Goal: Task Accomplishment & Management: Manage account settings

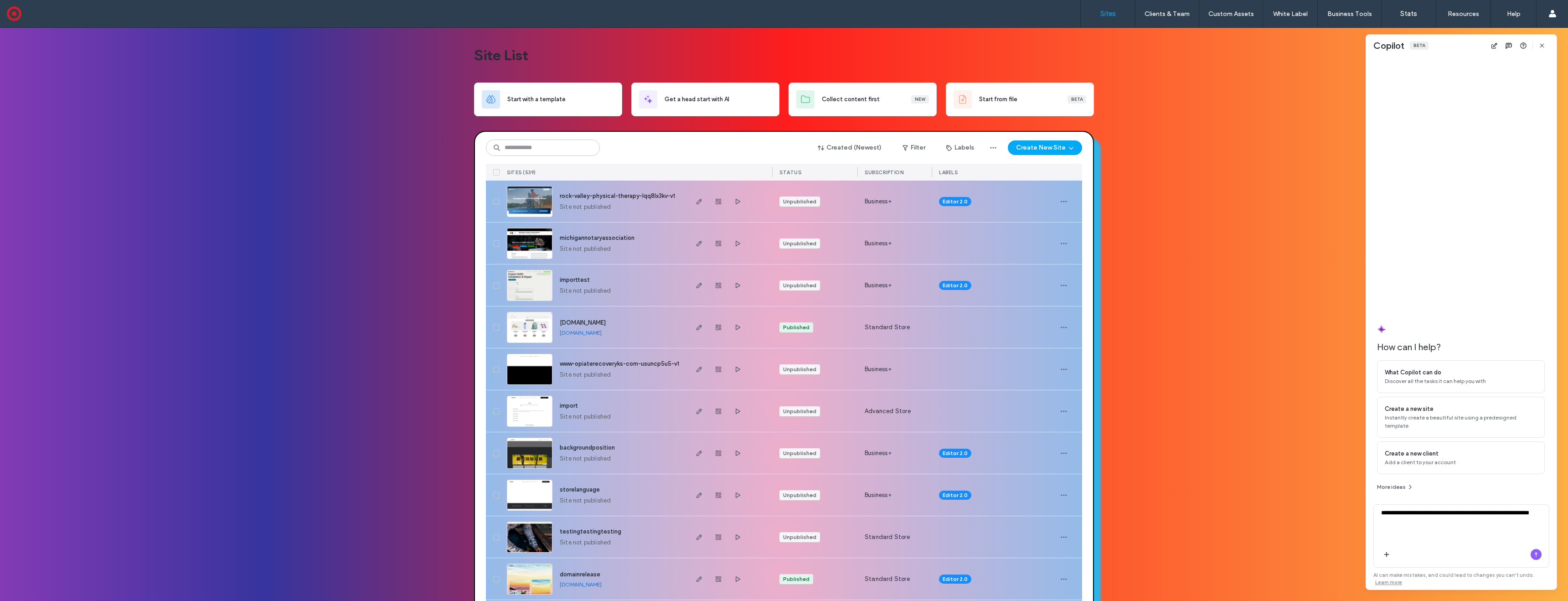
type textarea "**********"
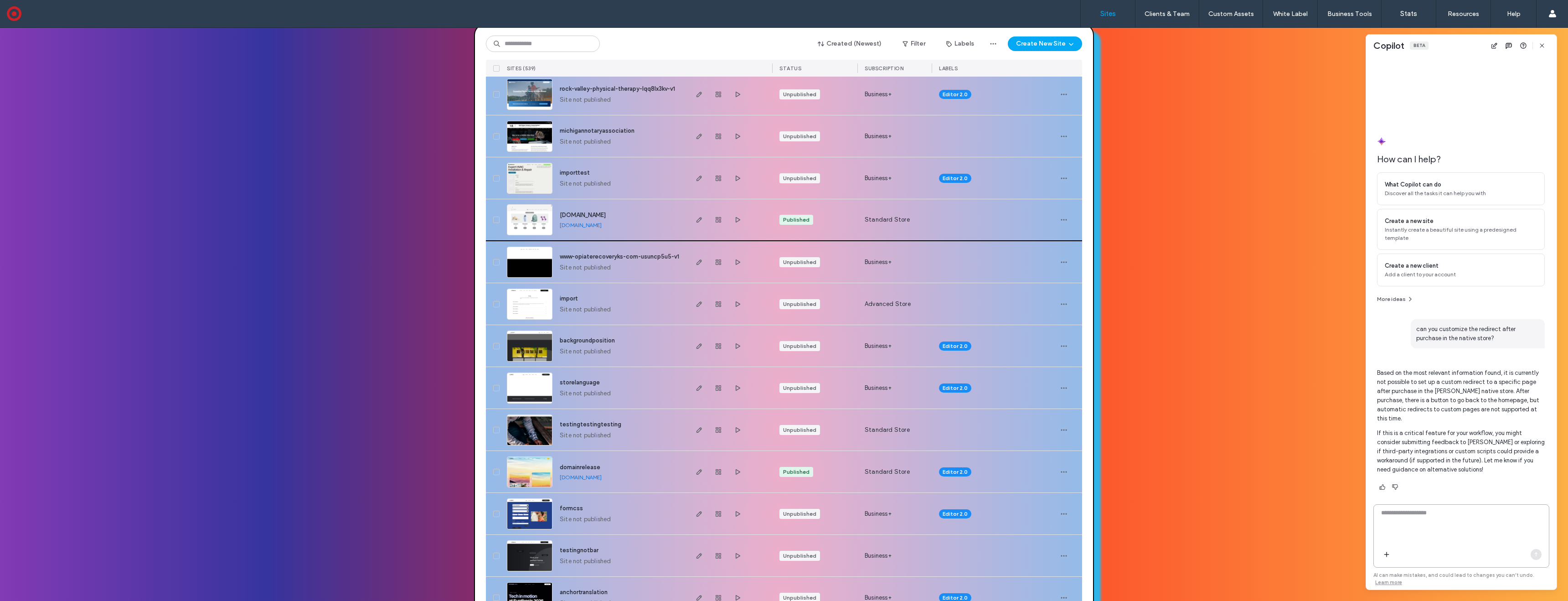
scroll to position [33, 0]
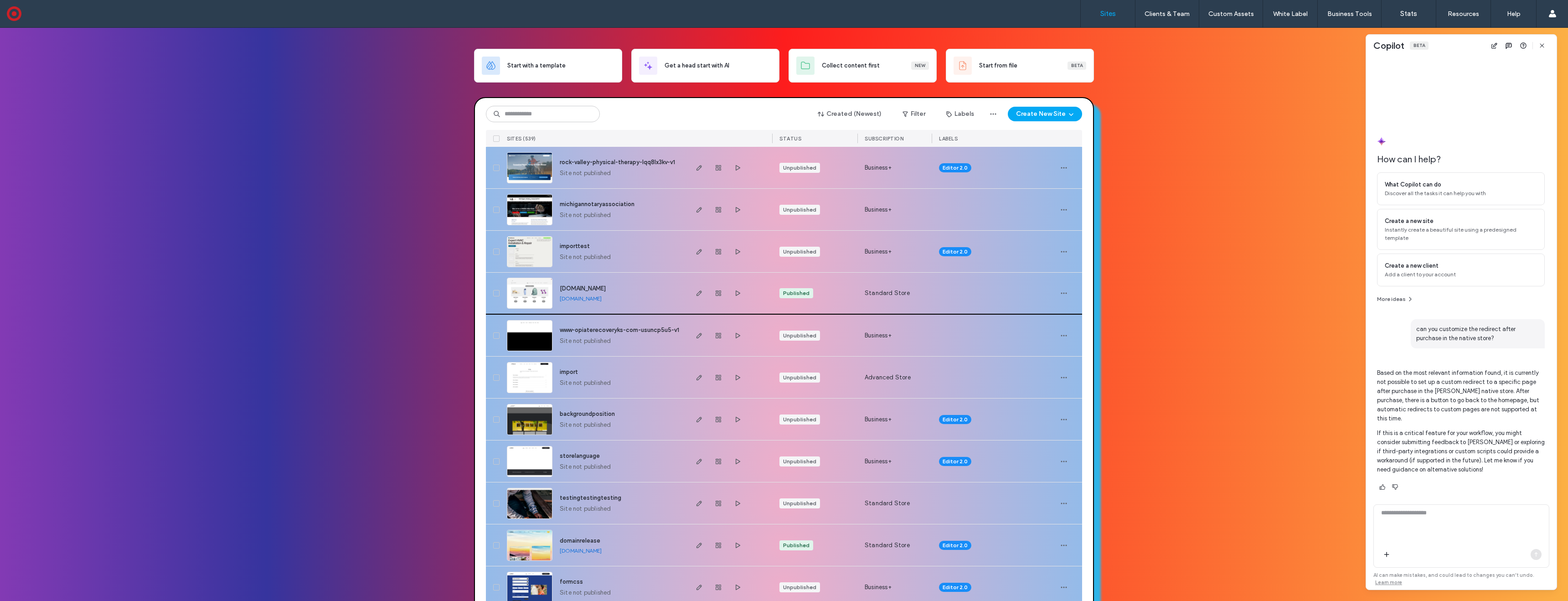
click at [531, 295] on img at bounding box center [529, 309] width 44 height 62
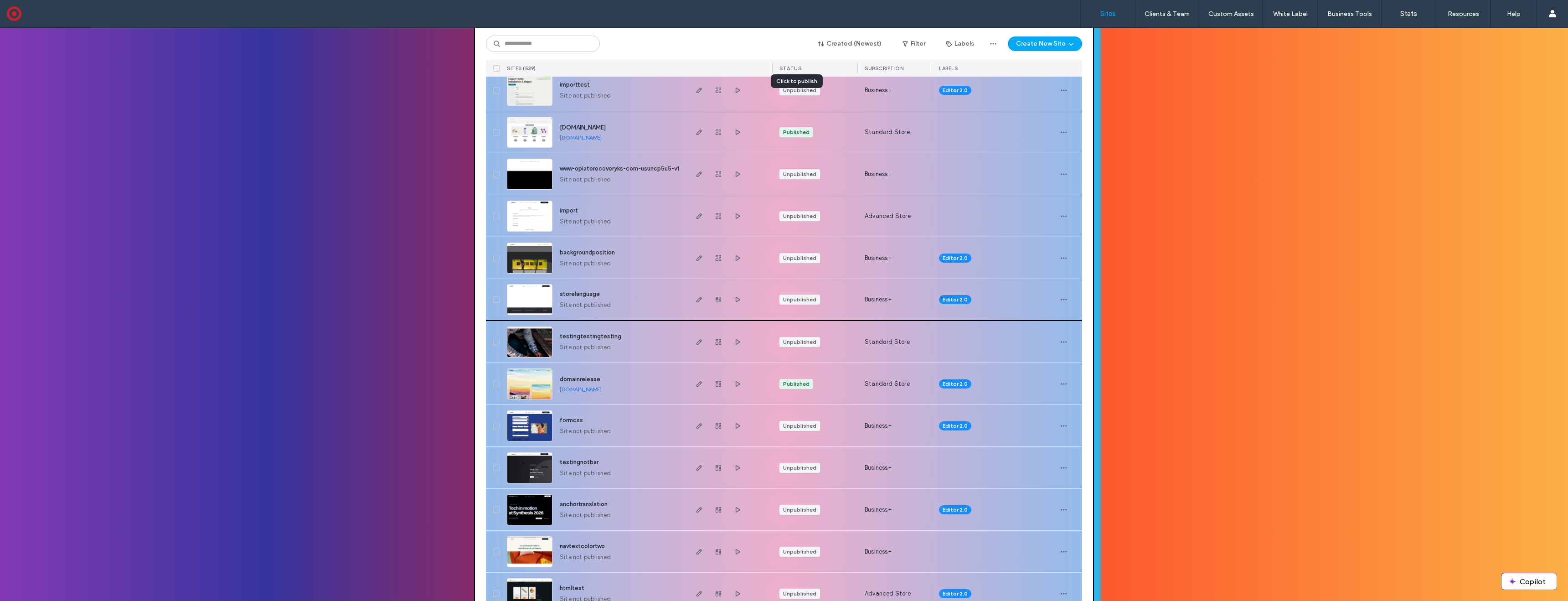
scroll to position [198, 0]
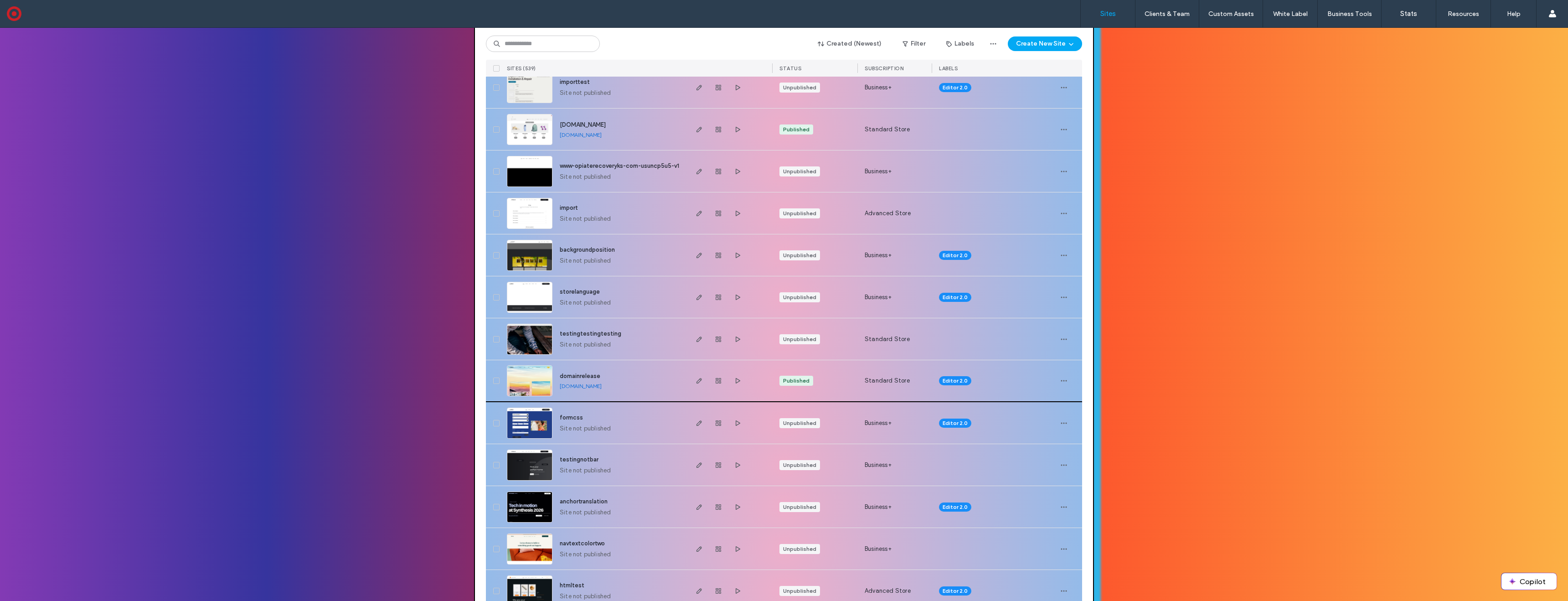
click at [534, 378] on img at bounding box center [529, 397] width 44 height 62
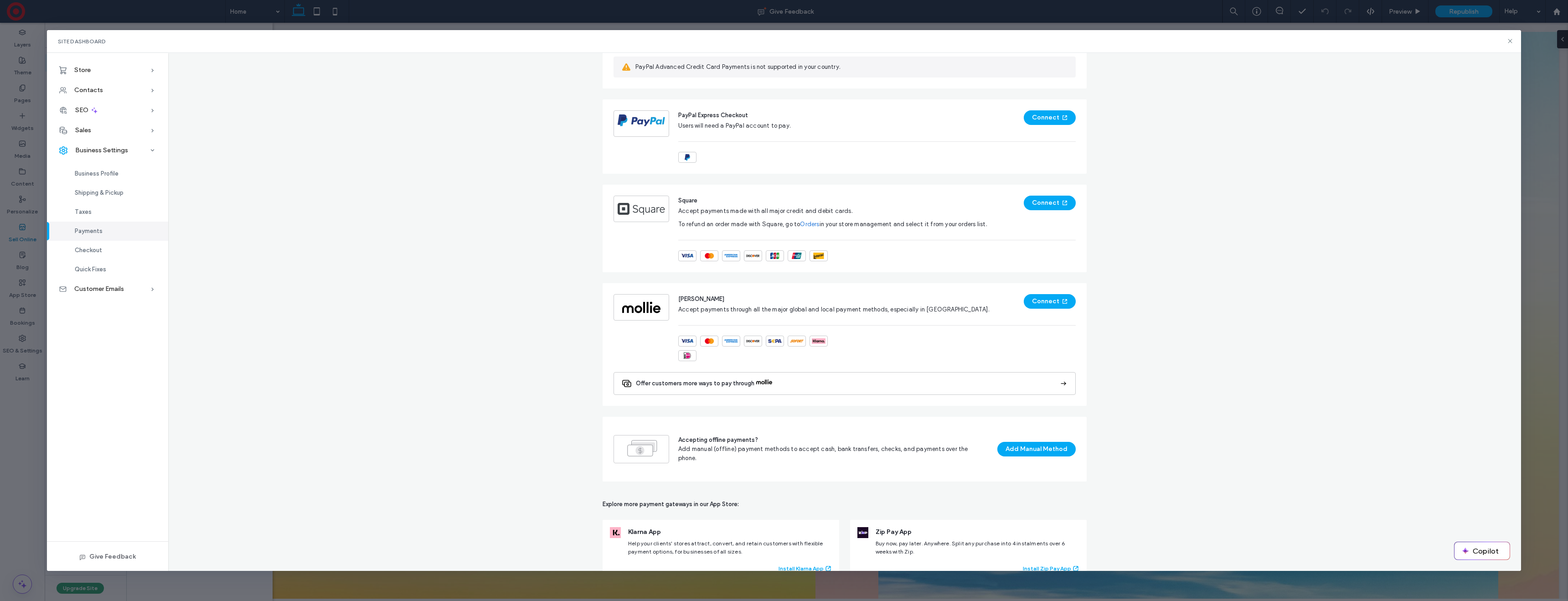
scroll to position [354, 0]
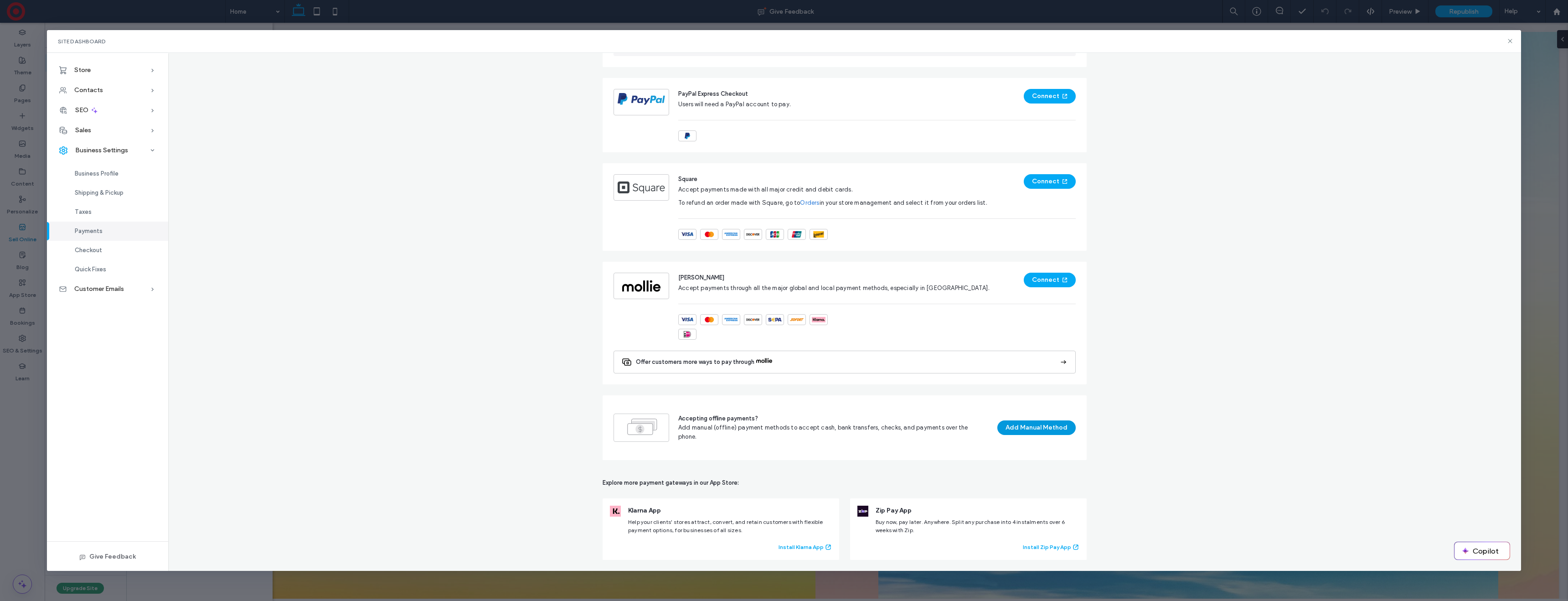
click at [1039, 426] on button "Add Manual Method" at bounding box center [1036, 427] width 79 height 15
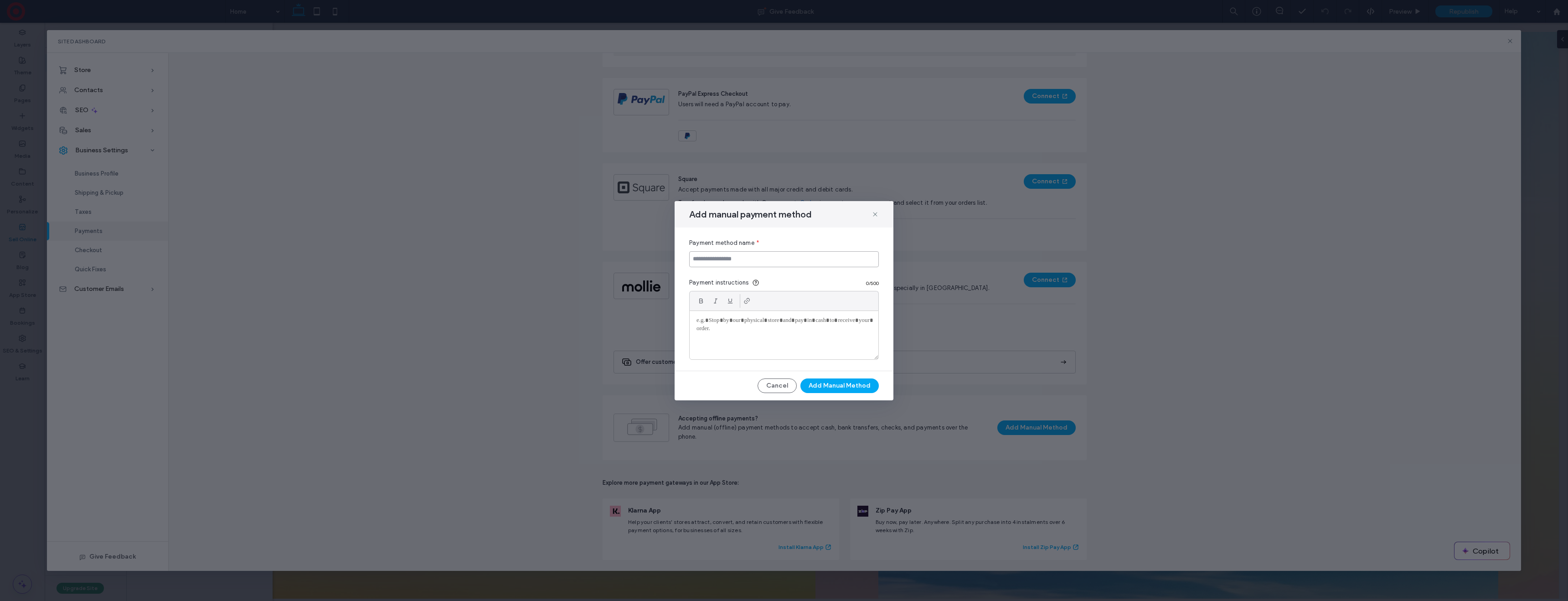
click at [792, 258] on input at bounding box center [784, 259] width 190 height 16
type input "****"
click at [841, 381] on button "Add Manual Method" at bounding box center [839, 386] width 79 height 15
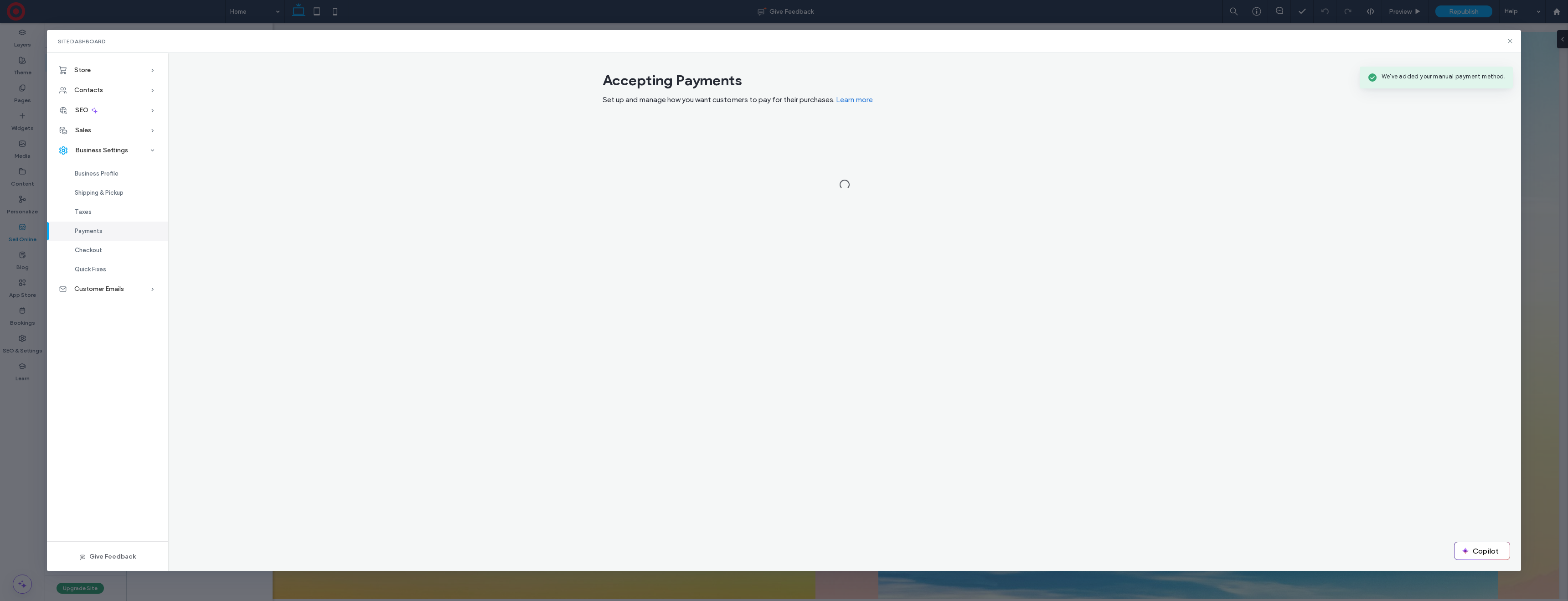
scroll to position [0, 0]
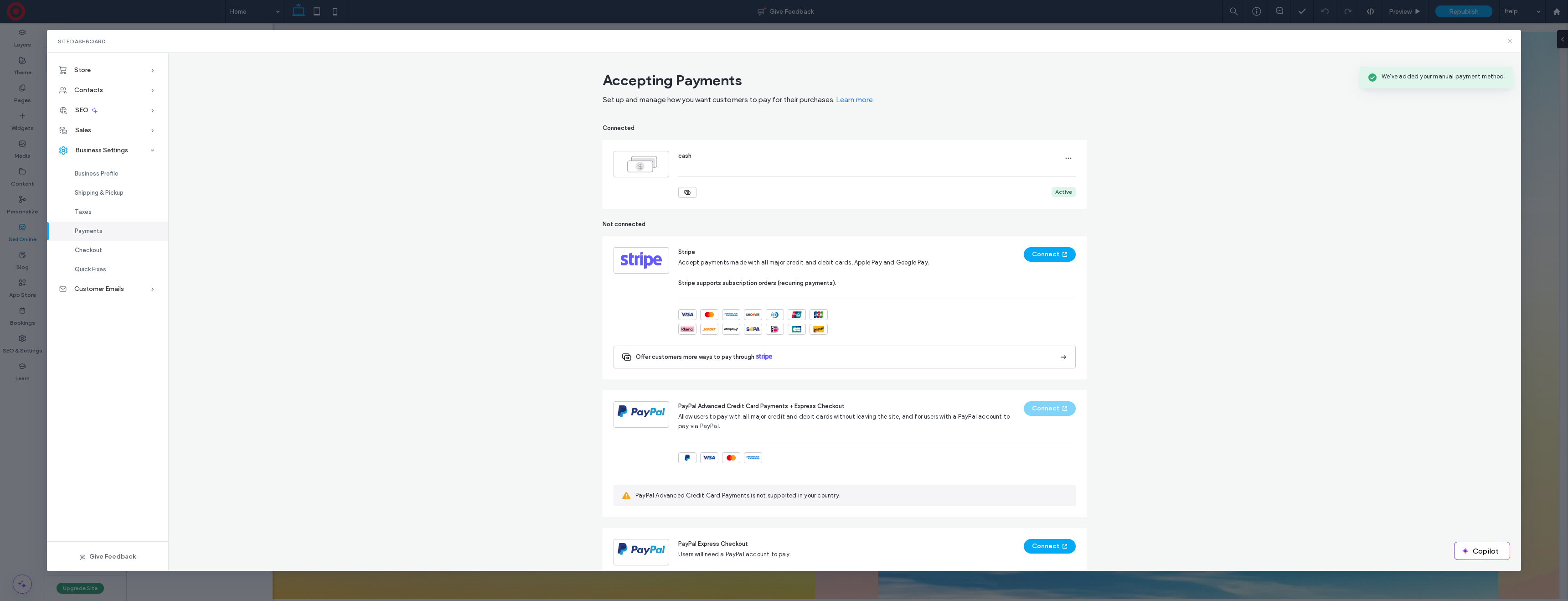
click at [1511, 37] on icon at bounding box center [1510, 41] width 7 height 7
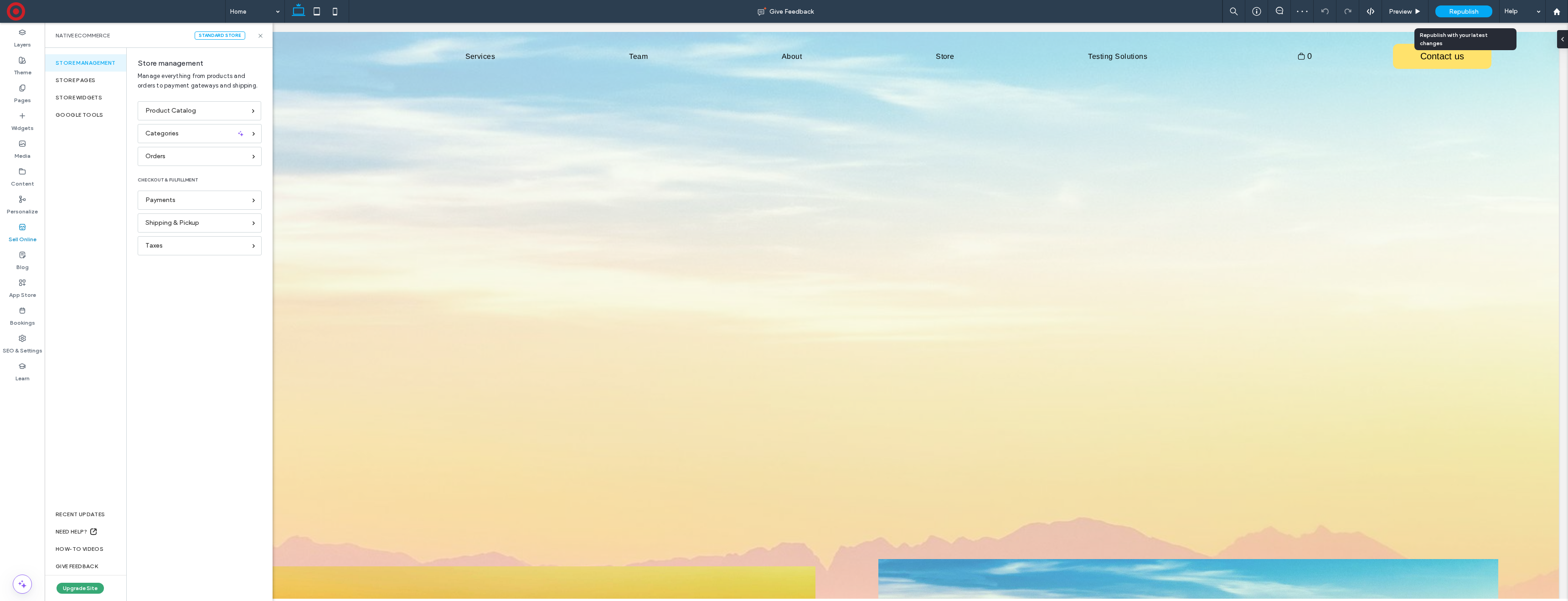
click at [1454, 10] on span "Republish" at bounding box center [1464, 12] width 30 height 8
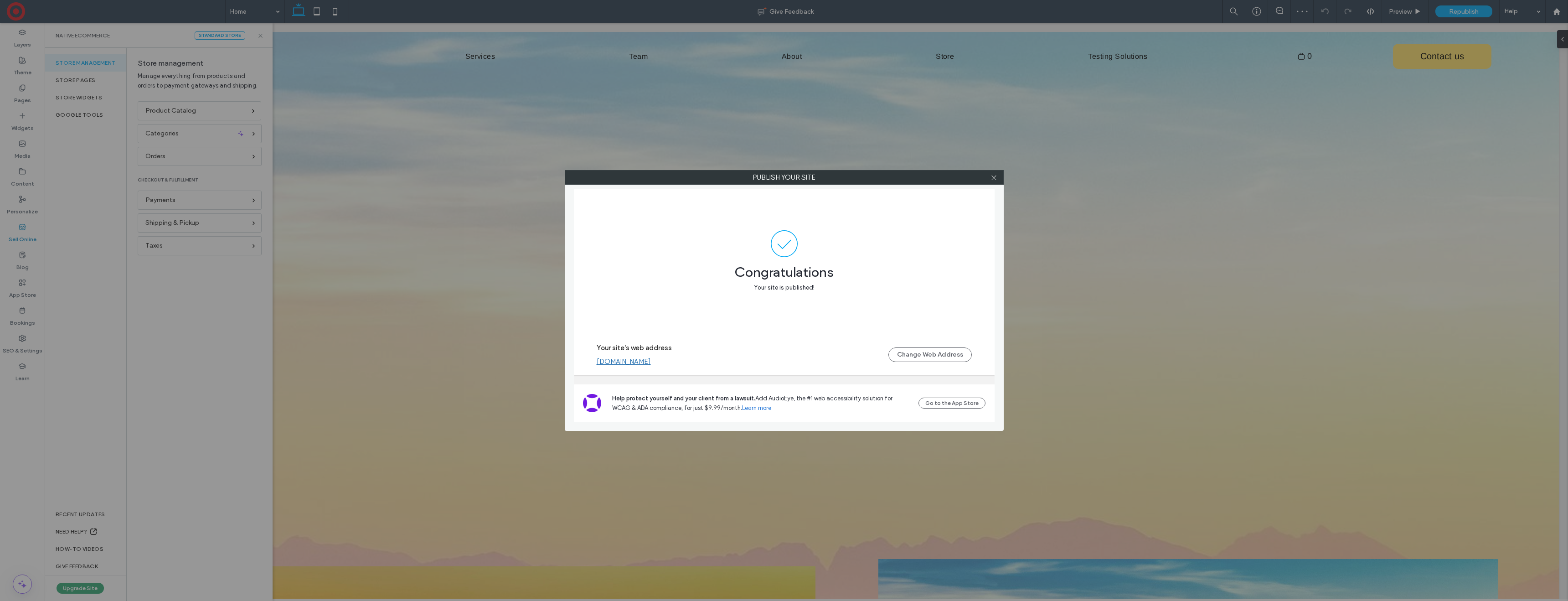
click at [651, 362] on link "[DOMAIN_NAME]" at bounding box center [623, 361] width 54 height 8
drag, startPoint x: 999, startPoint y: 178, endPoint x: 926, endPoint y: 194, distance: 74.7
click at [999, 178] on div at bounding box center [994, 177] width 13 height 13
click at [995, 176] on icon at bounding box center [993, 177] width 7 height 7
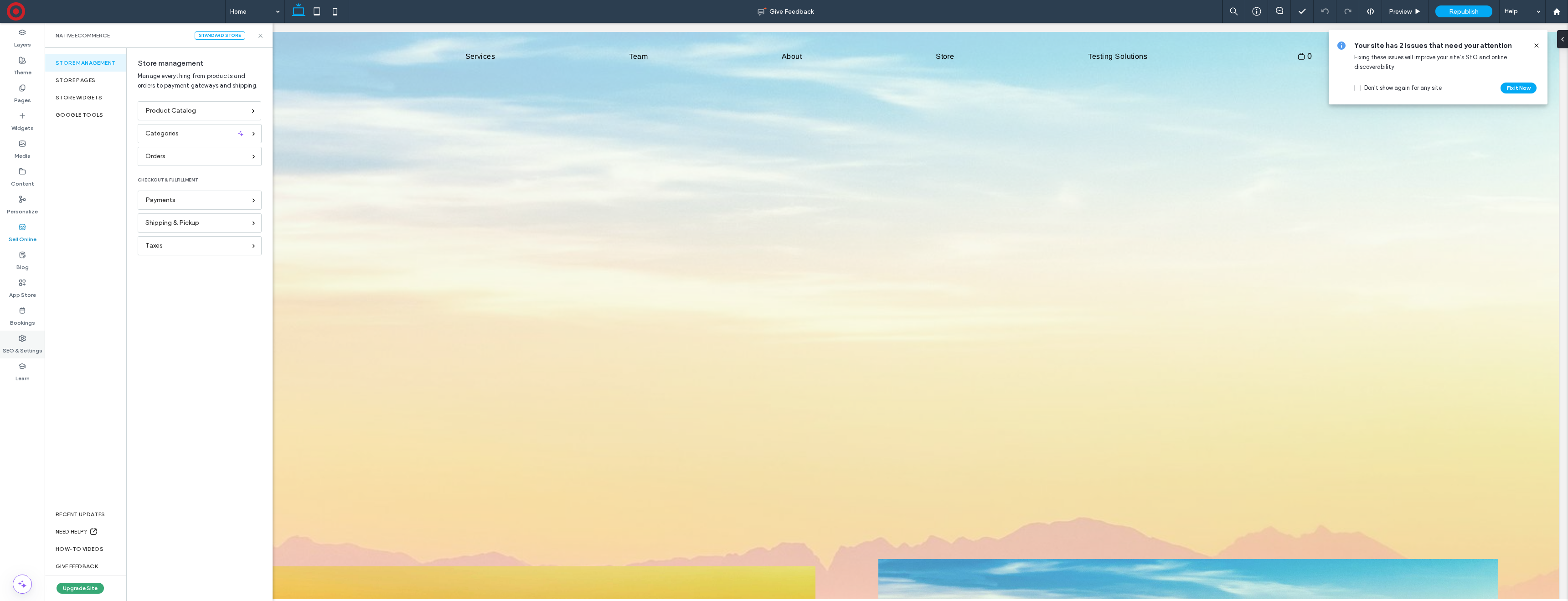
click at [23, 348] on label "SEO & Settings" at bounding box center [22, 348] width 40 height 13
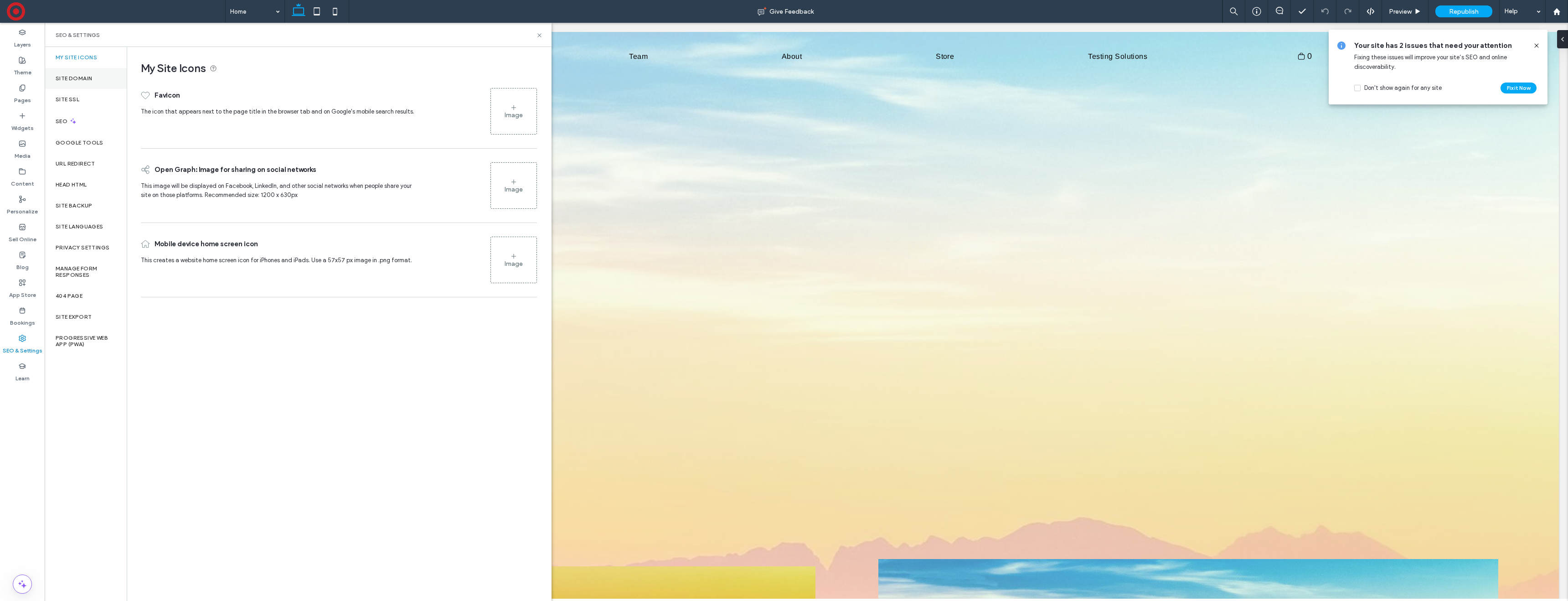
click at [81, 77] on label "Site Domain" at bounding box center [74, 79] width 37 height 6
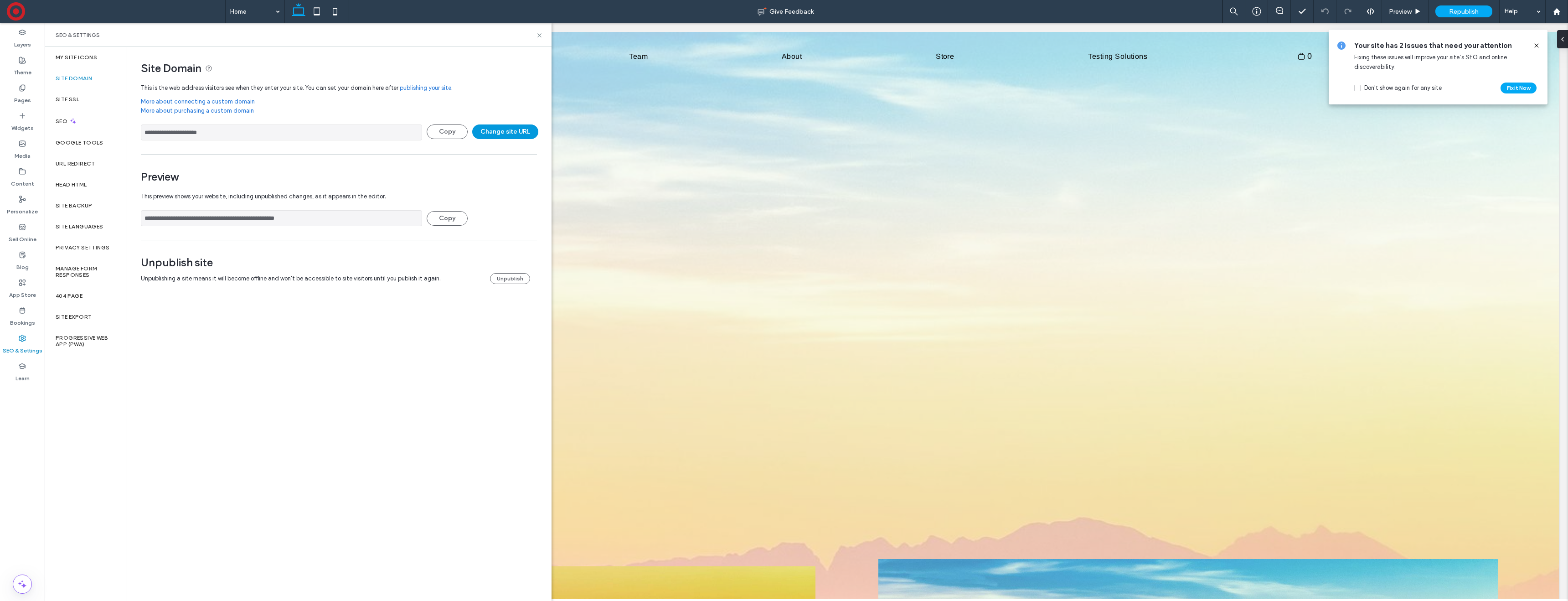
click at [509, 132] on button "Change site URL" at bounding box center [505, 132] width 66 height 15
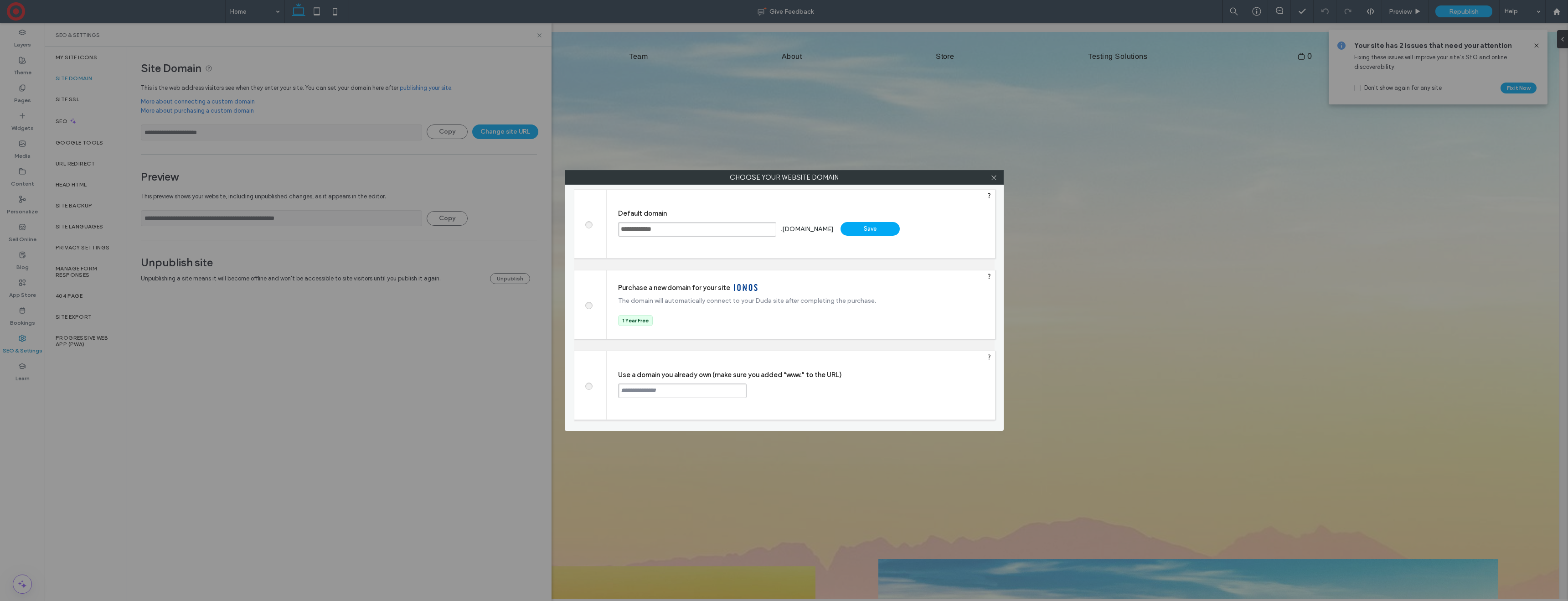
click at [672, 390] on input "text" at bounding box center [682, 391] width 128 height 15
type input "**********"
click at [757, 392] on div "Continue" at bounding box center [781, 390] width 59 height 13
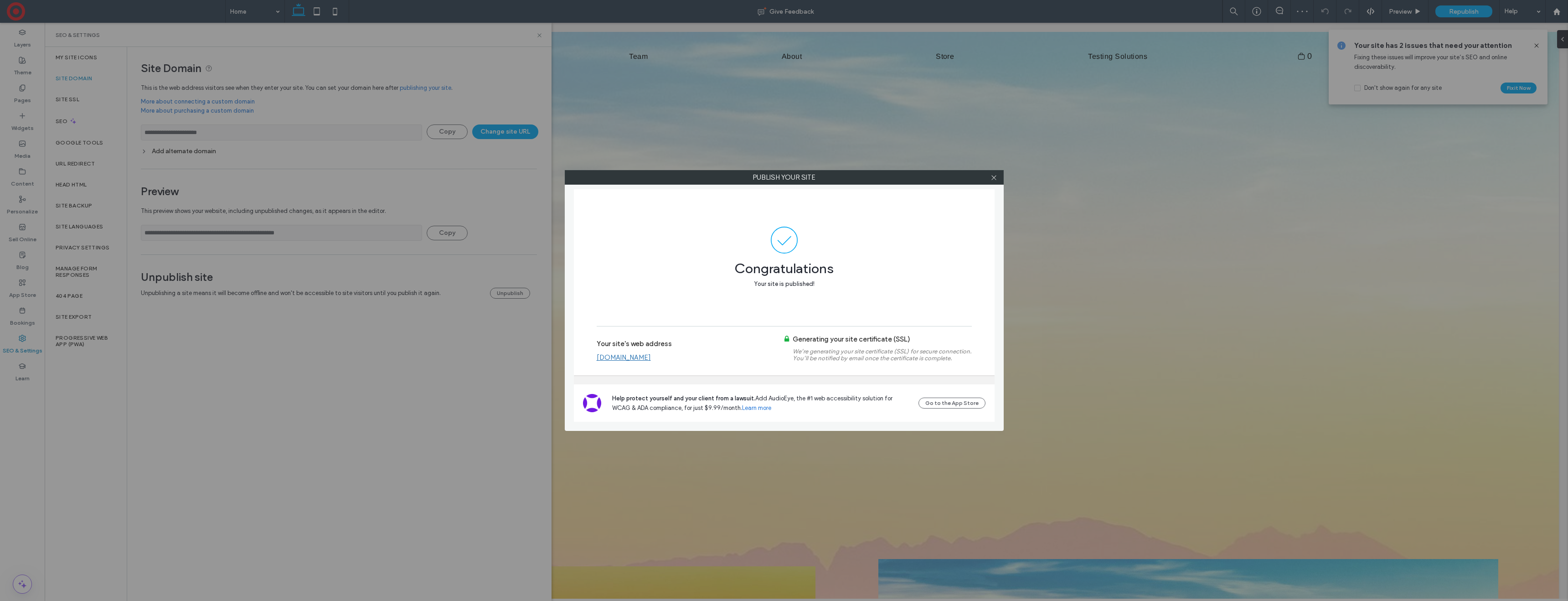
click at [650, 359] on link "www.northern-willow.com" at bounding box center [623, 357] width 54 height 8
click at [992, 176] on icon at bounding box center [993, 177] width 7 height 7
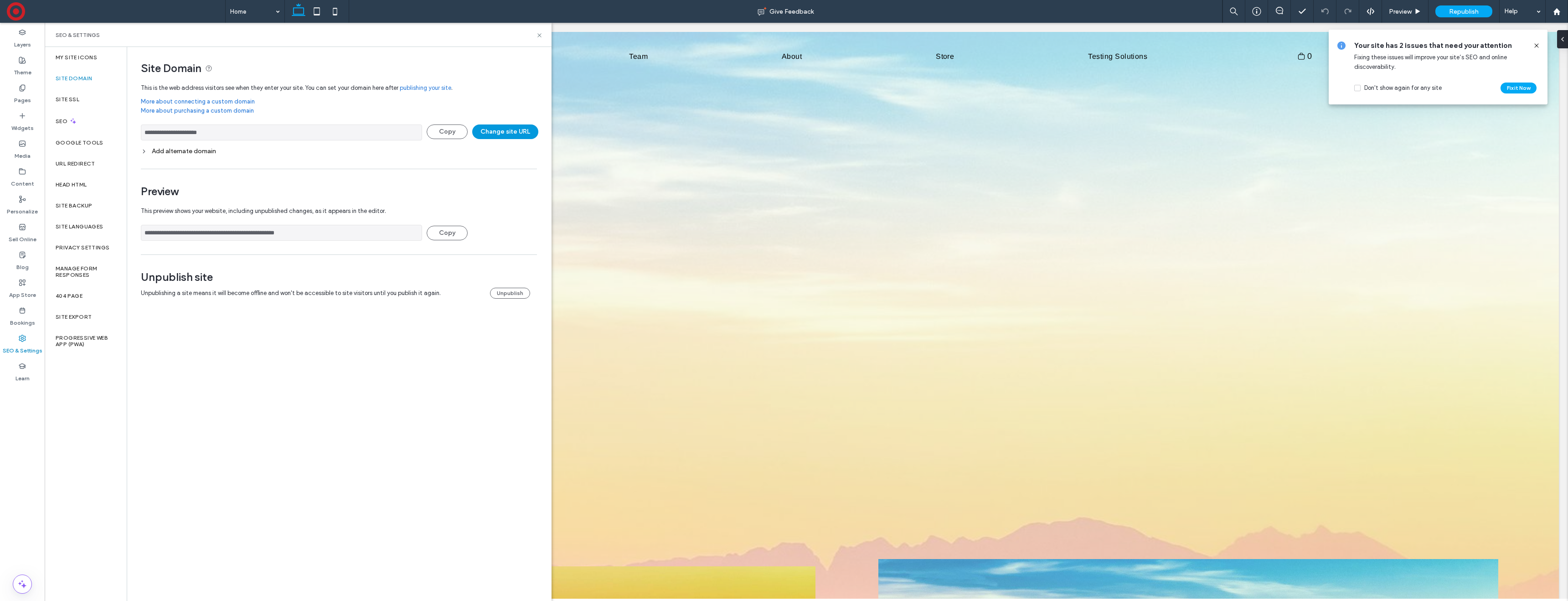
click at [492, 133] on button "Change site URL" at bounding box center [505, 132] width 66 height 15
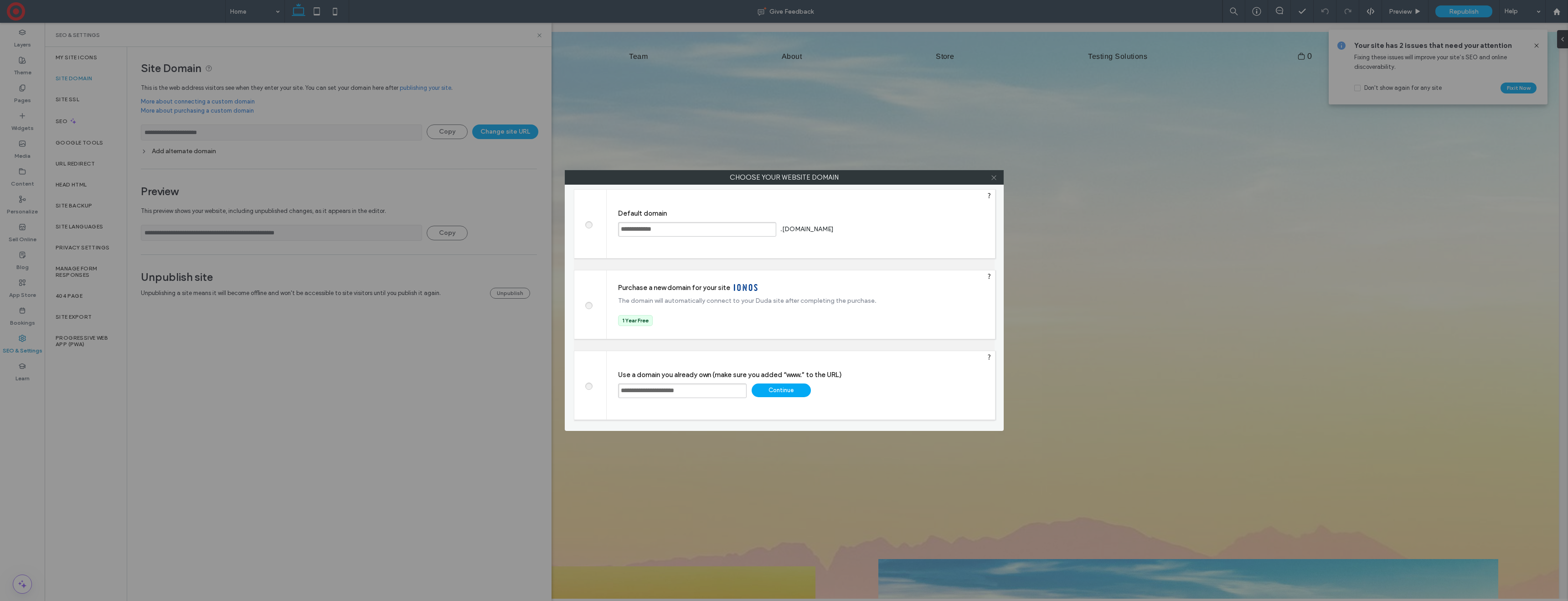
drag, startPoint x: 993, startPoint y: 177, endPoint x: 976, endPoint y: 178, distance: 17.0
click at [993, 177] on icon at bounding box center [993, 177] width 7 height 7
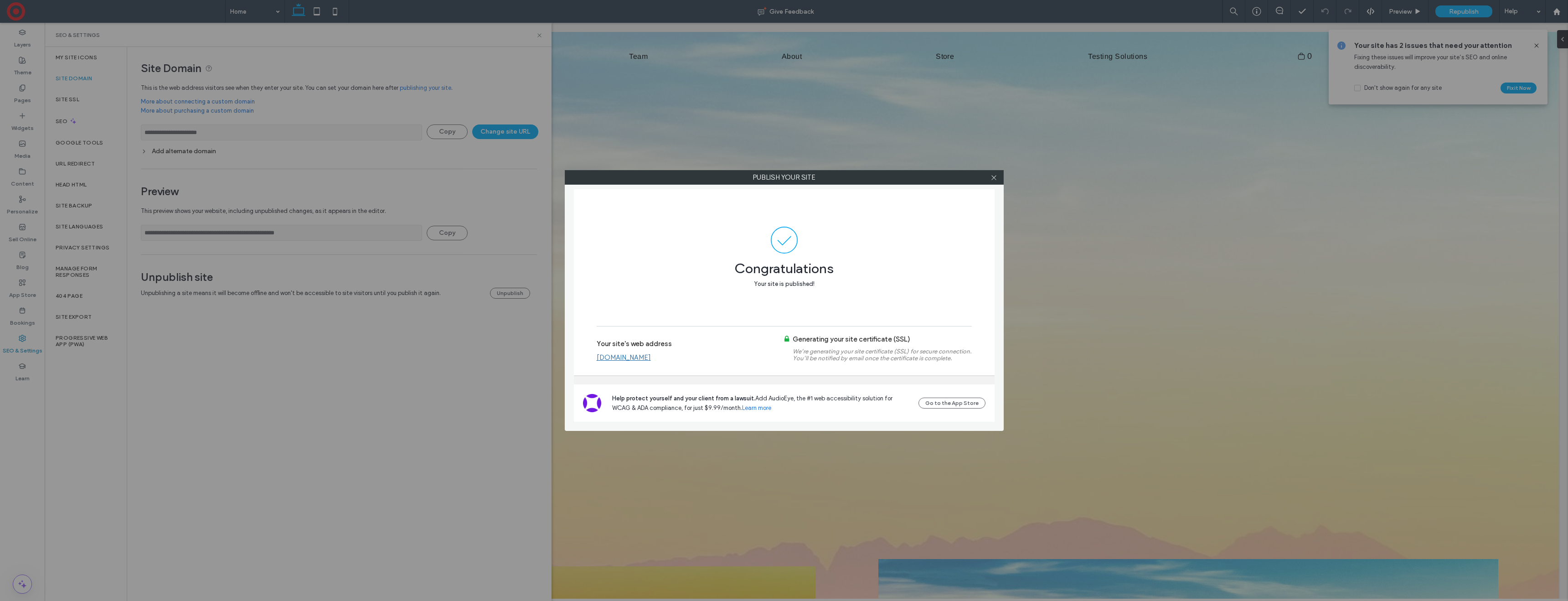
click at [509, 290] on div "Publish your site Congratulations Your site is published! Your site's web addre…" at bounding box center [784, 300] width 1568 height 601
click at [990, 179] on icon at bounding box center [993, 177] width 7 height 7
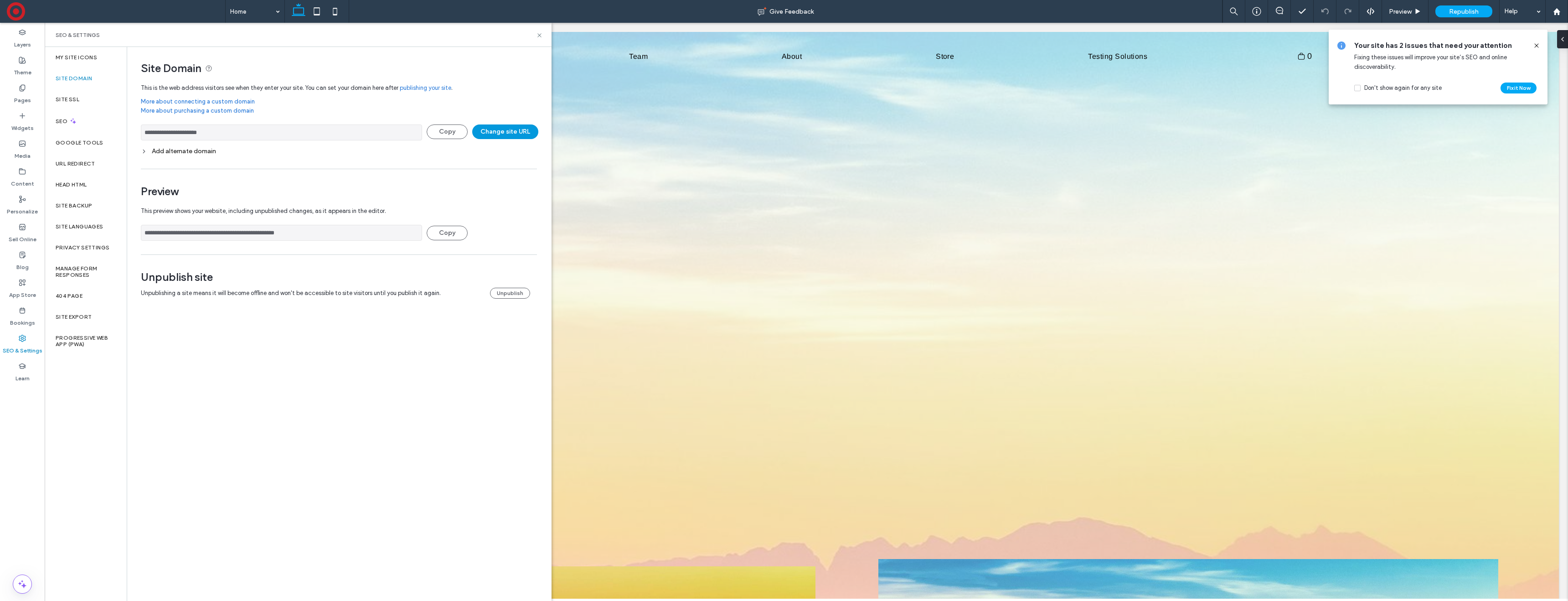
click at [505, 133] on button "Change site URL" at bounding box center [505, 132] width 66 height 15
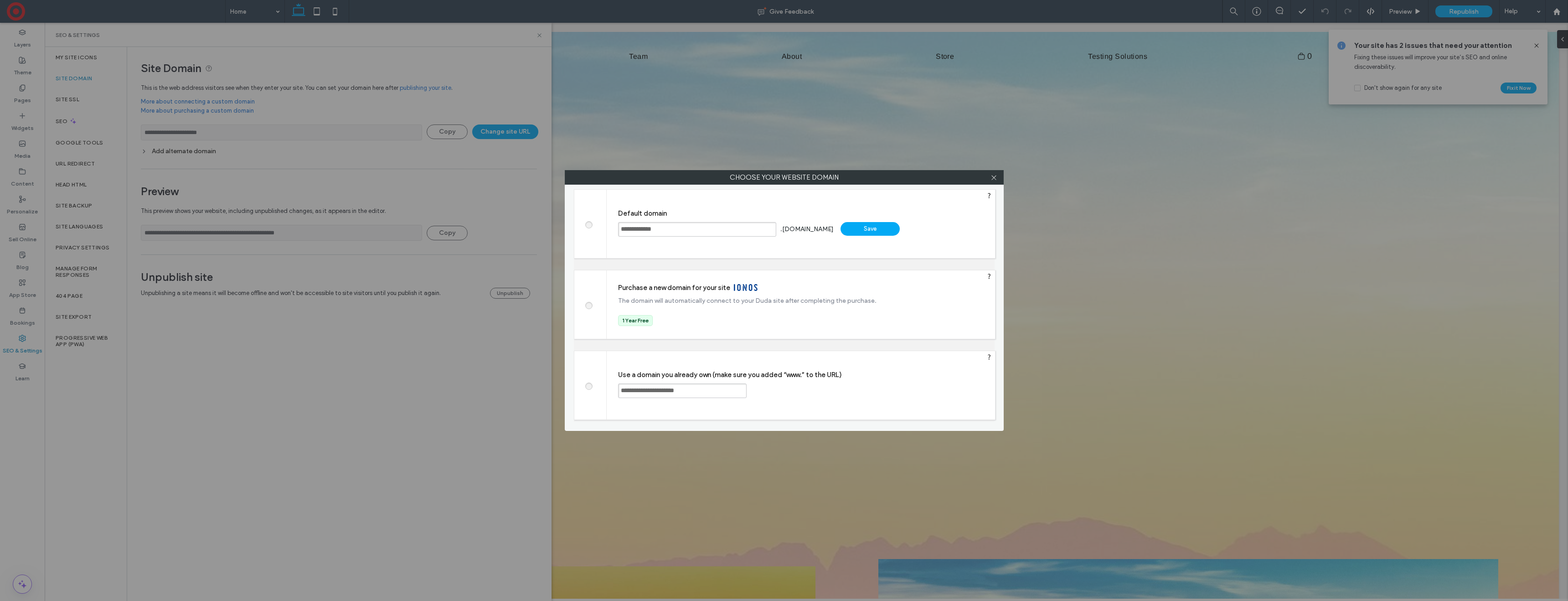
click at [654, 230] on input "**********" at bounding box center [697, 230] width 158 height 15
click at [859, 233] on div "Save" at bounding box center [870, 229] width 59 height 13
type input "**********"
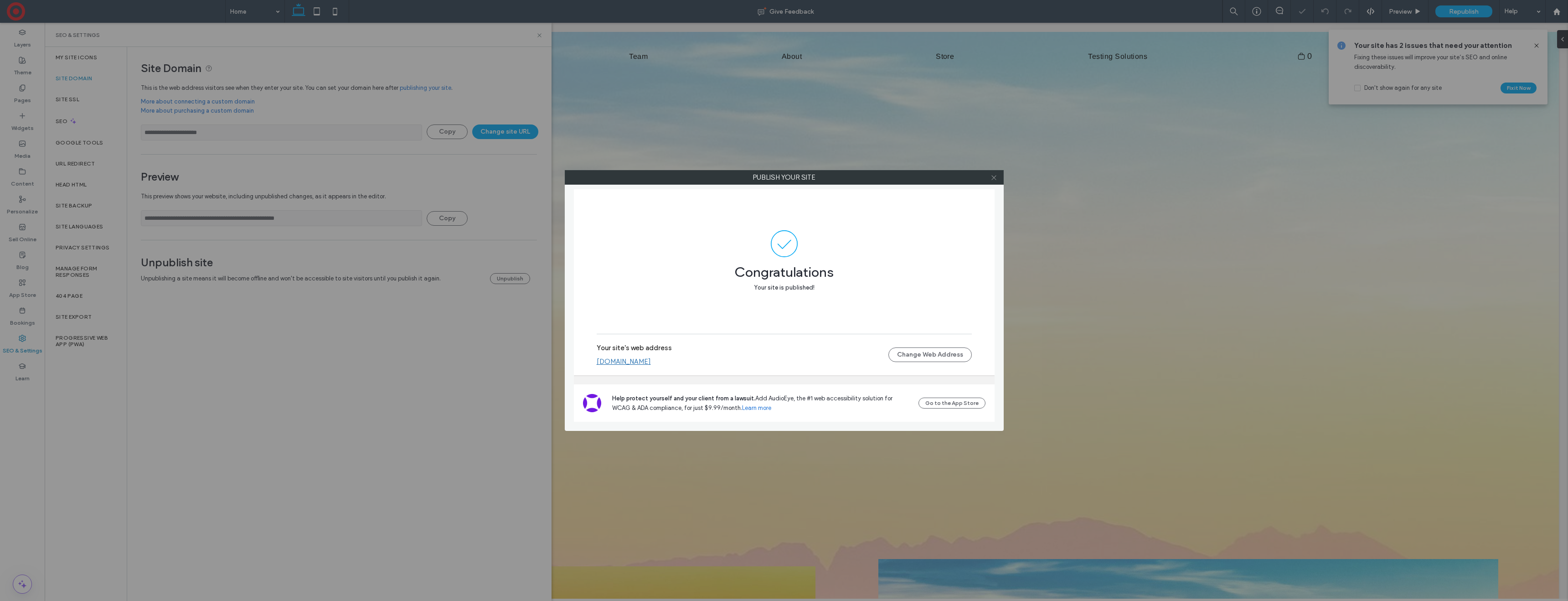
click at [993, 177] on icon at bounding box center [993, 177] width 7 height 7
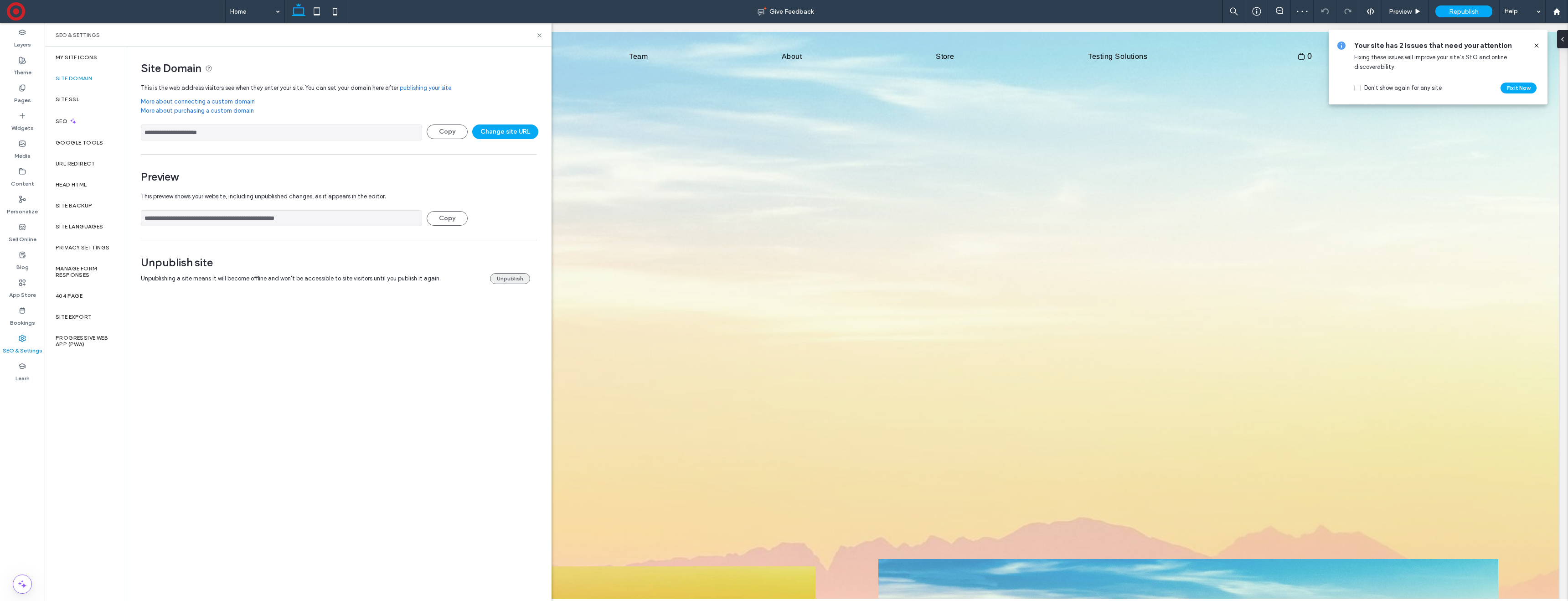
click at [503, 281] on button "Unpublish" at bounding box center [510, 279] width 40 height 11
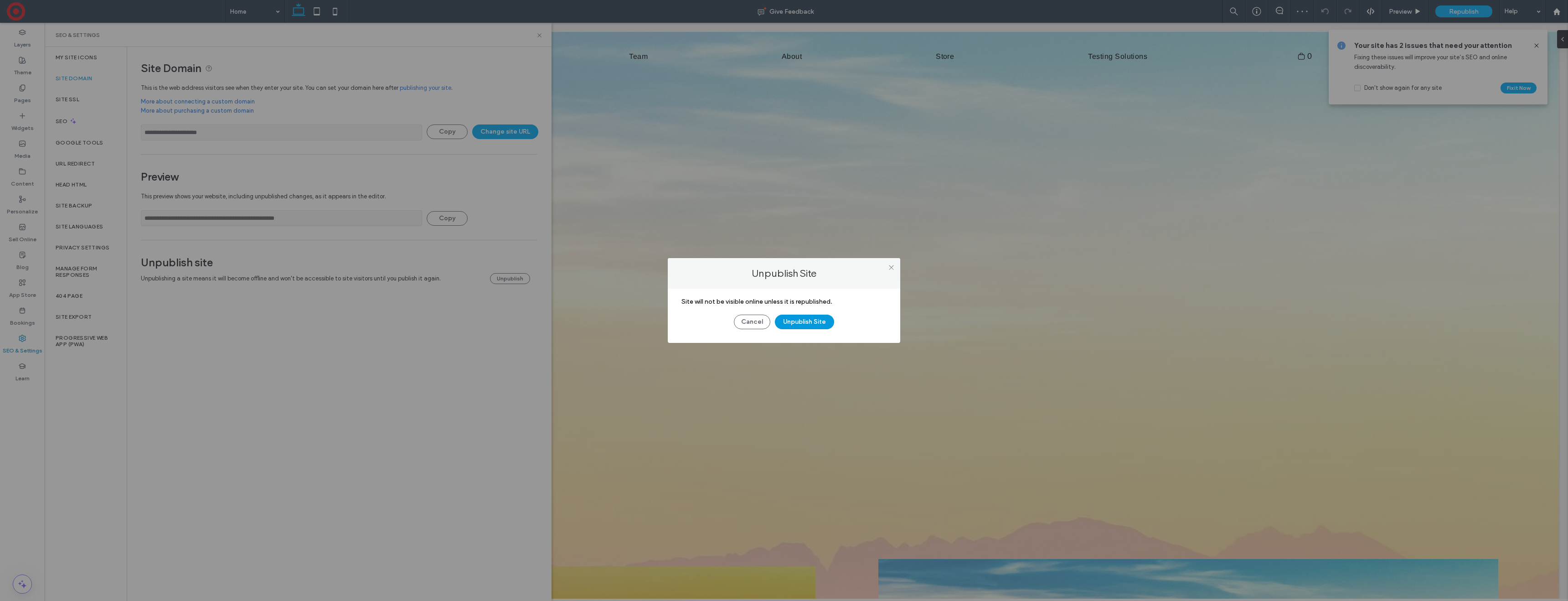
click at [808, 318] on button "Unpublish Site" at bounding box center [804, 322] width 59 height 15
